Goal: Task Accomplishment & Management: Manage account settings

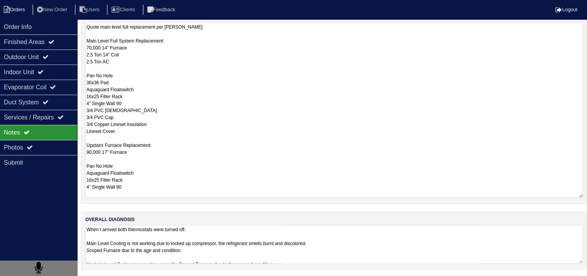
scroll to position [10, 0]
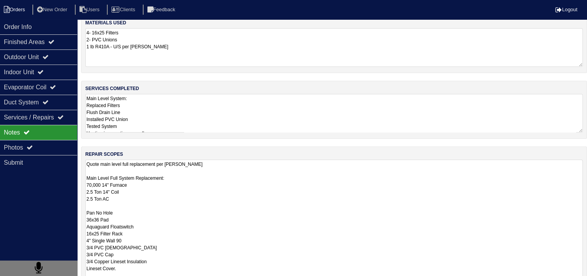
click at [18, 10] on li "Orders" at bounding box center [15, 10] width 31 height 10
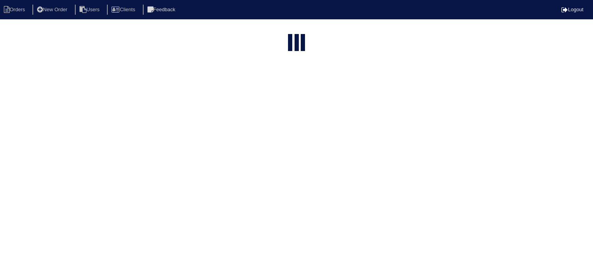
select select "15"
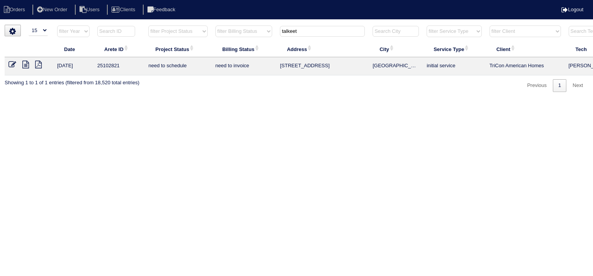
click at [249, 31] on select "filter Billing Status -- Any Billing Status -- need to quote quoted need to inv…" at bounding box center [243, 31] width 57 height 12
click at [299, 32] on input "talkeet" at bounding box center [322, 31] width 85 height 11
type input "109 napa"
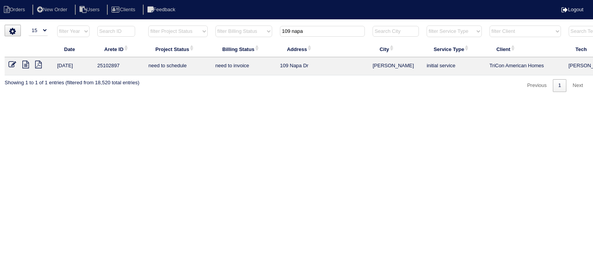
click at [25, 65] on icon at bounding box center [25, 65] width 7 height 8
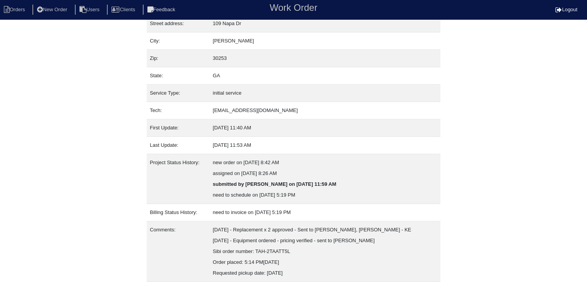
scroll to position [69, 0]
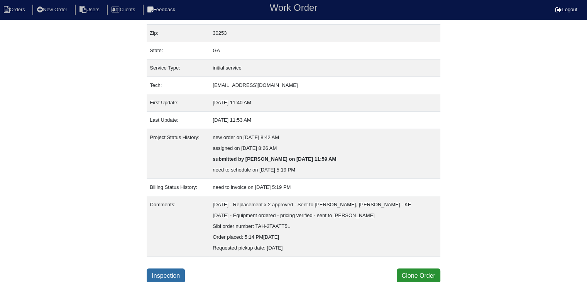
click at [182, 272] on link "Inspection" at bounding box center [166, 275] width 38 height 15
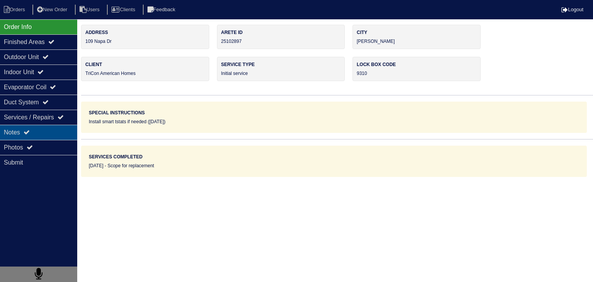
click at [62, 136] on div "Notes" at bounding box center [38, 132] width 77 height 15
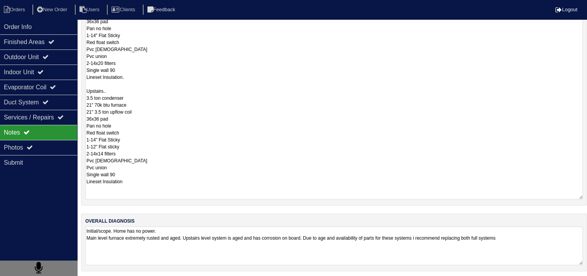
scroll to position [0, 0]
drag, startPoint x: 86, startPoint y: 173, endPoint x: 160, endPoint y: 277, distance: 126.8
click at [159, 278] on html "Orders New Order Users Clients Feedback Logout Orders New Order Users Clients M…" at bounding box center [293, 48] width 587 height 459
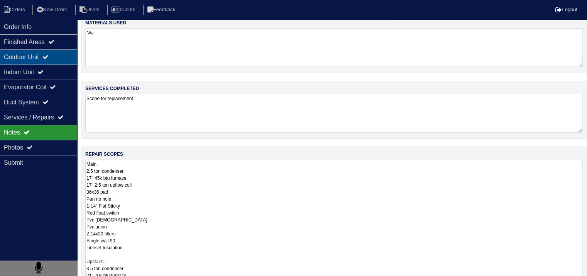
click at [34, 61] on div "Outdoor Unit" at bounding box center [38, 56] width 77 height 15
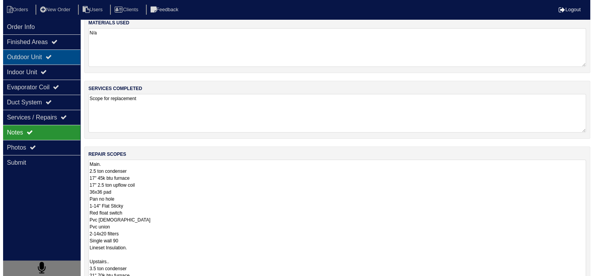
scroll to position [0, 0]
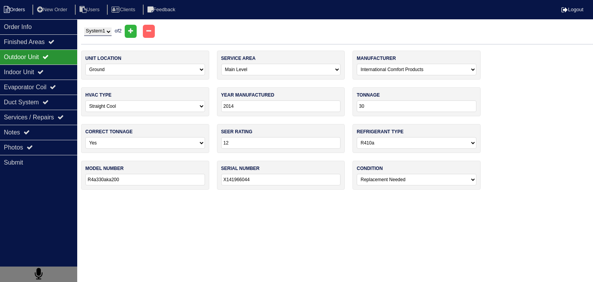
click at [19, 9] on li "Orders" at bounding box center [15, 10] width 31 height 10
select select "15"
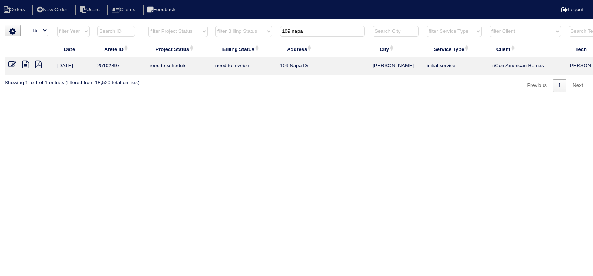
click at [306, 31] on input "109 napa" at bounding box center [322, 31] width 85 height 11
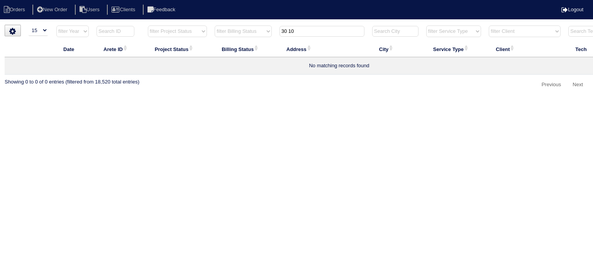
click at [289, 33] on input "30 10" at bounding box center [321, 31] width 85 height 11
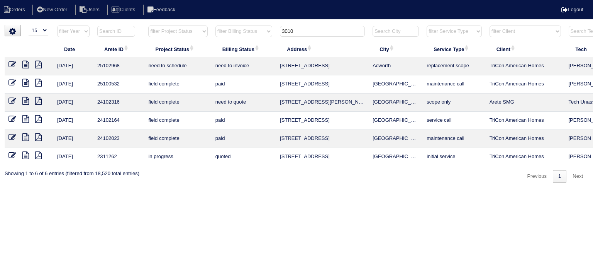
type input "3010"
click at [26, 67] on icon at bounding box center [25, 65] width 7 height 8
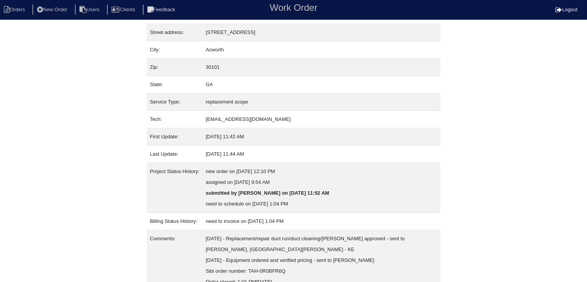
scroll to position [80, 0]
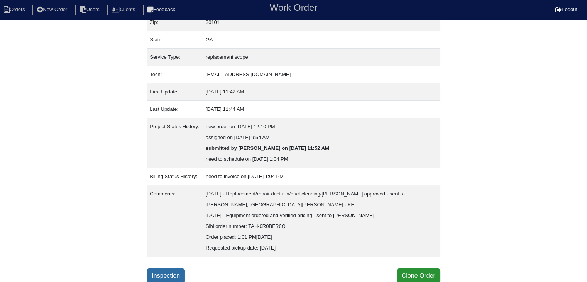
click at [178, 274] on link "Inspection" at bounding box center [166, 275] width 38 height 15
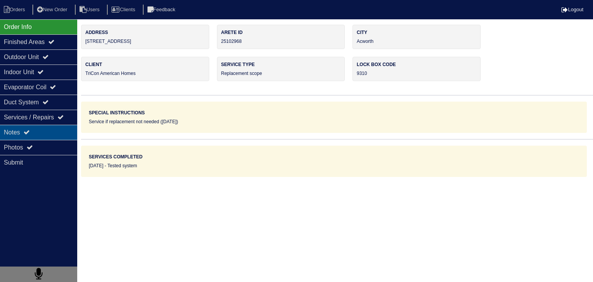
click at [49, 134] on div "Notes" at bounding box center [38, 132] width 77 height 15
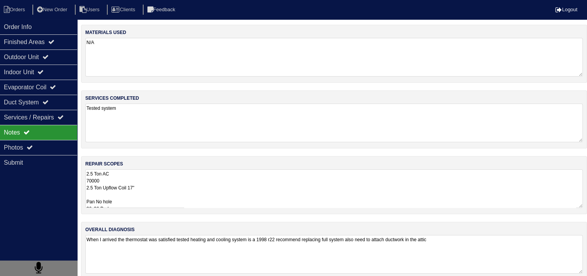
click at [118, 181] on textarea "2.5 Ton AC 70000 2.5 Ton Upflow Coil 17" Pan No hole 36x36 Pad Aquaguard Floats…" at bounding box center [334, 188] width 498 height 39
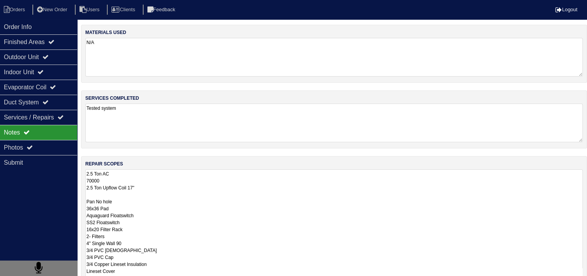
scroll to position [0, 0]
click at [186, 215] on textarea "2.5 Ton AC 70000 2.5 Ton Upflow Coil 17" Pan No hole 36x36 Pad Aquaguard Floats…" at bounding box center [334, 225] width 498 height 113
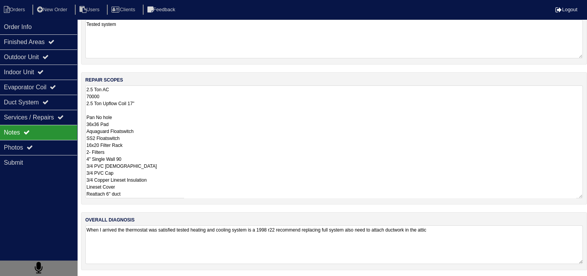
drag, startPoint x: 88, startPoint y: 89, endPoint x: 136, endPoint y: 201, distance: 122.8
click at [136, 201] on div "repair scopes 2.5 Ton AC 70000 2.5 Ton Upflow Coil 17" Pan No hole 36x36 Pad Aq…" at bounding box center [334, 138] width 506 height 132
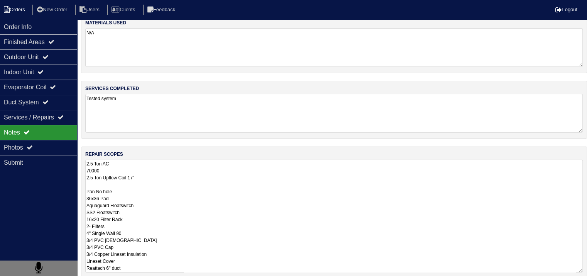
click at [17, 9] on li "Orders" at bounding box center [15, 10] width 31 height 10
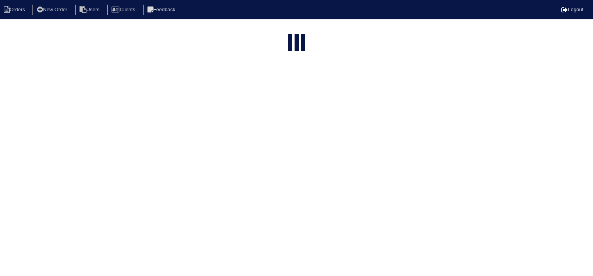
select select "15"
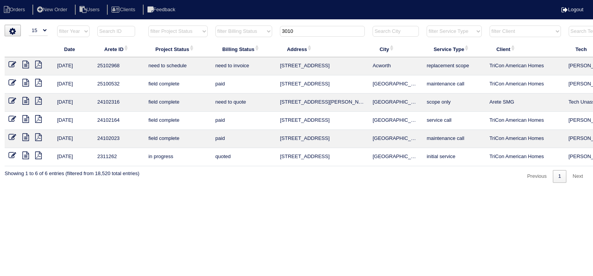
click at [343, 37] on th "3010" at bounding box center [322, 33] width 93 height 16
click at [317, 30] on input "3010" at bounding box center [322, 31] width 85 height 11
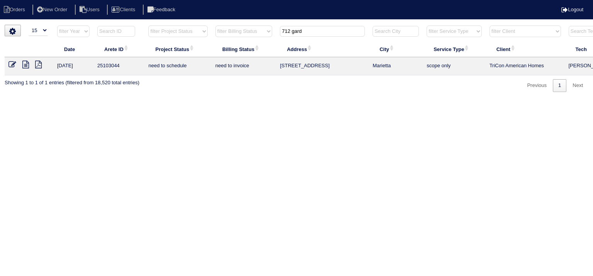
type input "712 gard"
click at [28, 64] on icon at bounding box center [25, 65] width 7 height 8
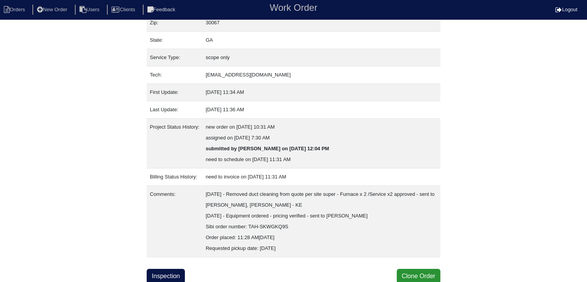
scroll to position [80, 0]
click at [170, 270] on link "Inspection" at bounding box center [166, 275] width 38 height 15
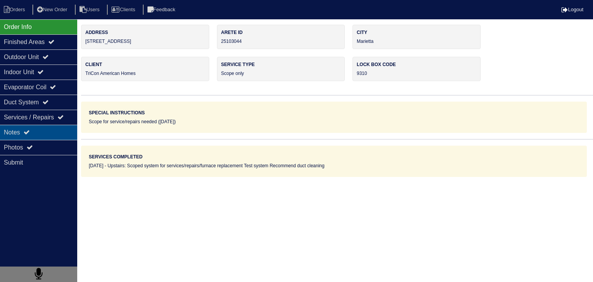
click at [47, 135] on div "Notes" at bounding box center [38, 132] width 77 height 15
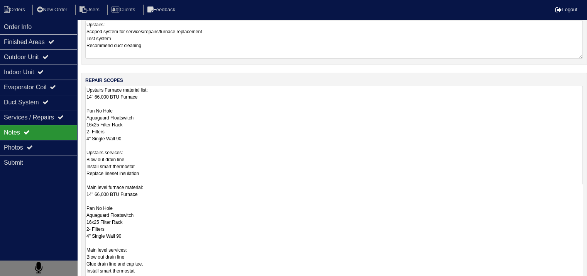
scroll to position [174, 0]
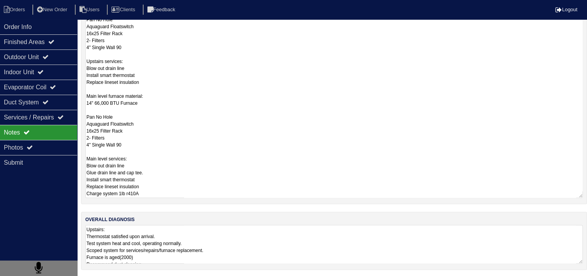
drag, startPoint x: 86, startPoint y: 173, endPoint x: 137, endPoint y: 286, distance: 124.0
click at [137, 277] on html "Orders New Order Users Clients Feedback Logout Orders New Order Users Clients M…" at bounding box center [293, 52] width 587 height 452
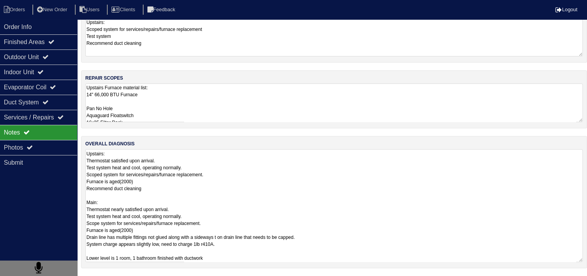
scroll to position [10, 0]
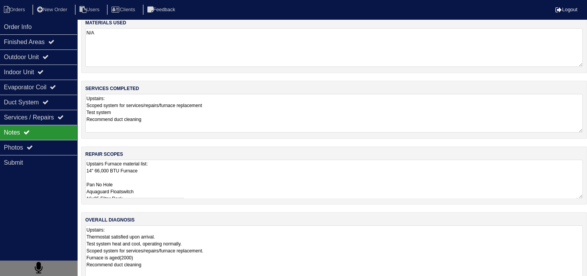
click at [142, 245] on textarea "Upstairs: Thermostat satisfied upon arrival. Test system heat and cool, operati…" at bounding box center [334, 281] width 498 height 113
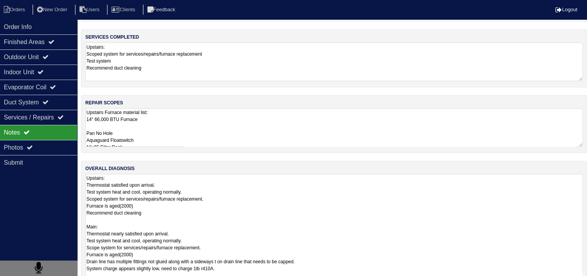
scroll to position [84, 0]
